Goal: Transaction & Acquisition: Purchase product/service

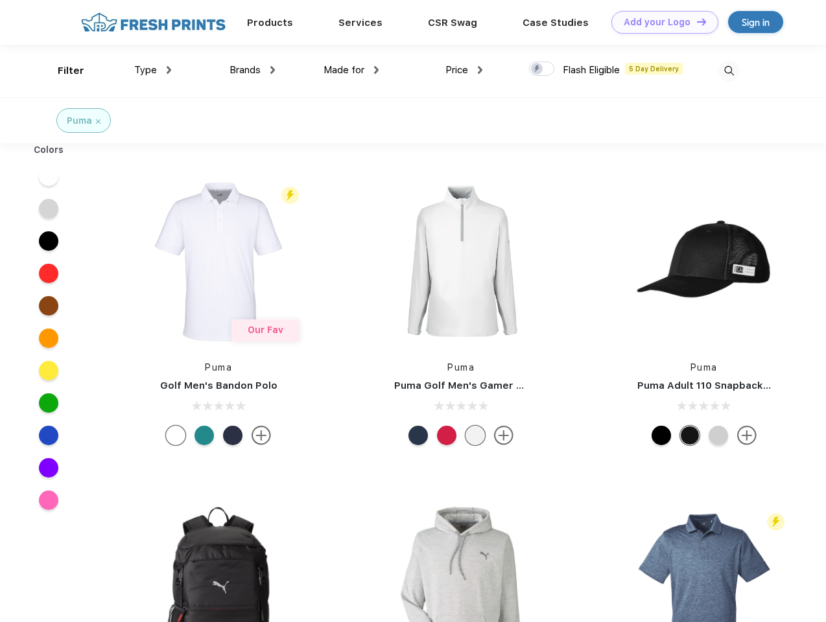
click at [660, 22] on link "Add your Logo Design Tool" at bounding box center [664, 22] width 107 height 23
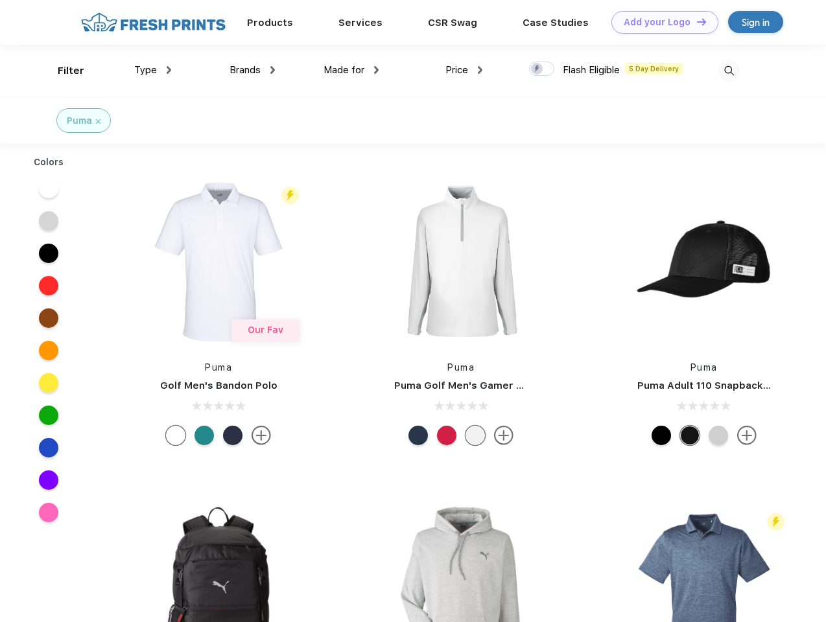
click at [0, 0] on div "Design Tool" at bounding box center [0, 0] width 0 height 0
click at [696, 21] on link "Add your Logo Design Tool" at bounding box center [664, 22] width 107 height 23
click at [62, 71] on div "Filter" at bounding box center [71, 71] width 27 height 15
click at [153, 70] on span "Type" at bounding box center [145, 70] width 23 height 12
click at [252, 70] on span "Brands" at bounding box center [245, 70] width 31 height 12
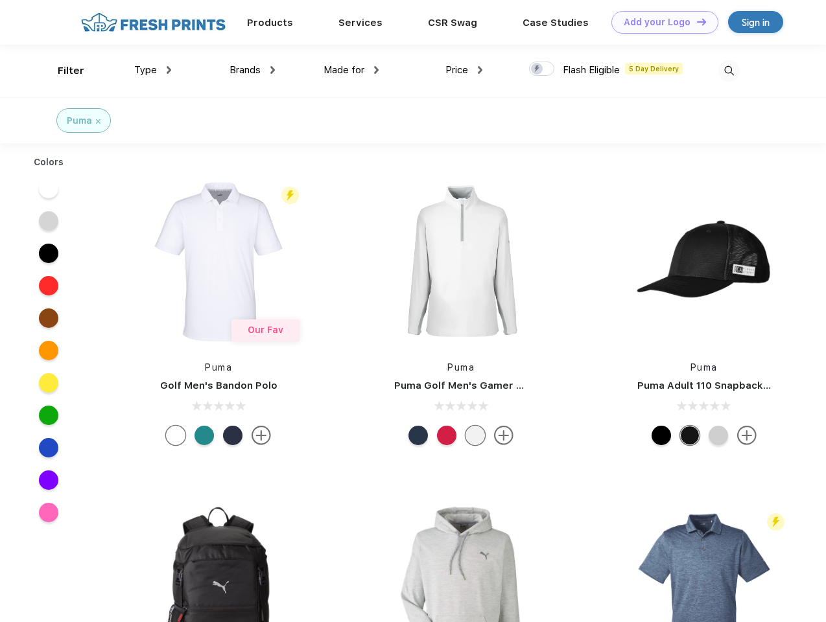
click at [351, 70] on span "Made for" at bounding box center [344, 70] width 41 height 12
click at [464, 70] on span "Price" at bounding box center [456, 70] width 23 height 12
click at [542, 69] on div at bounding box center [541, 69] width 25 height 14
click at [537, 69] on input "checkbox" at bounding box center [533, 65] width 8 height 8
click at [729, 71] on img at bounding box center [728, 70] width 21 height 21
